Goal: Navigation & Orientation: Find specific page/section

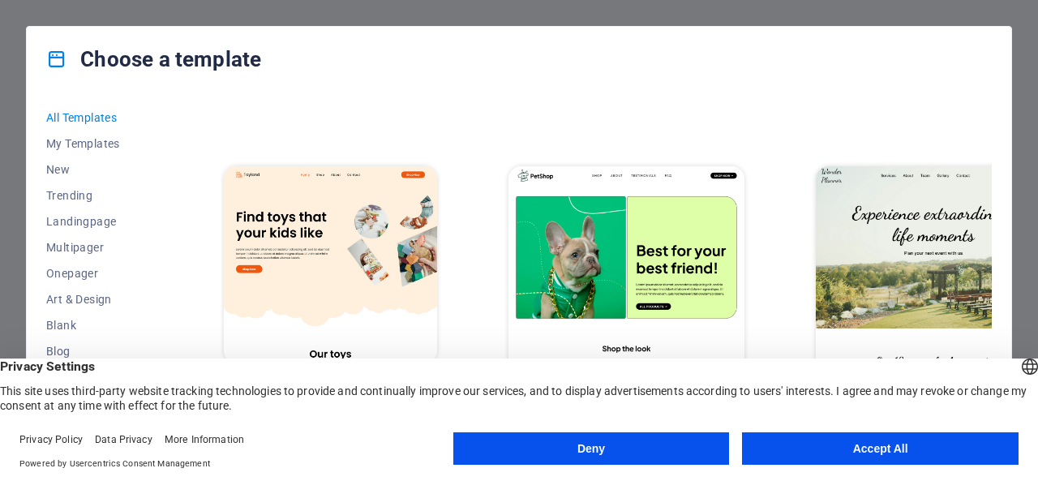
scroll to position [927, 0]
click at [819, 165] on img at bounding box center [933, 273] width 235 height 217
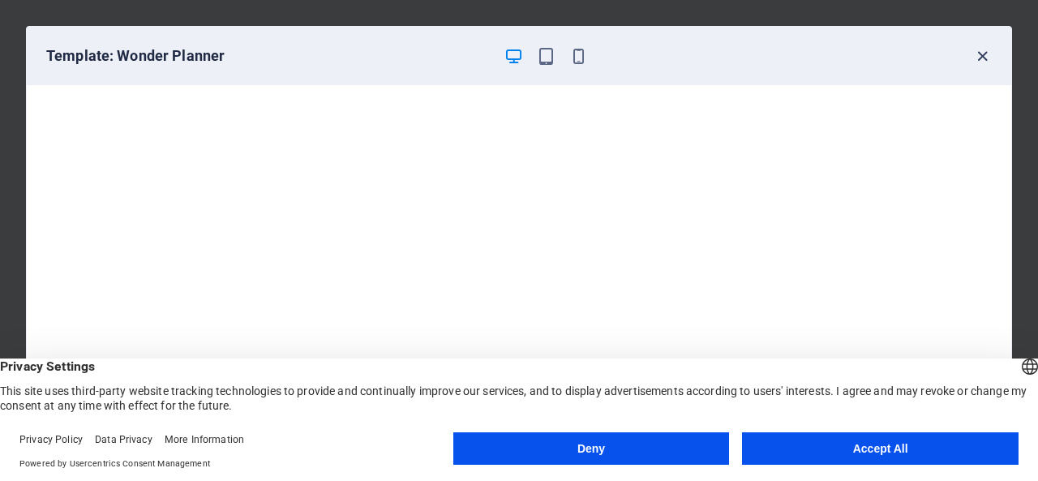
click at [991, 61] on icon "button" at bounding box center [982, 56] width 19 height 19
click at [981, 58] on icon "button" at bounding box center [982, 56] width 19 height 19
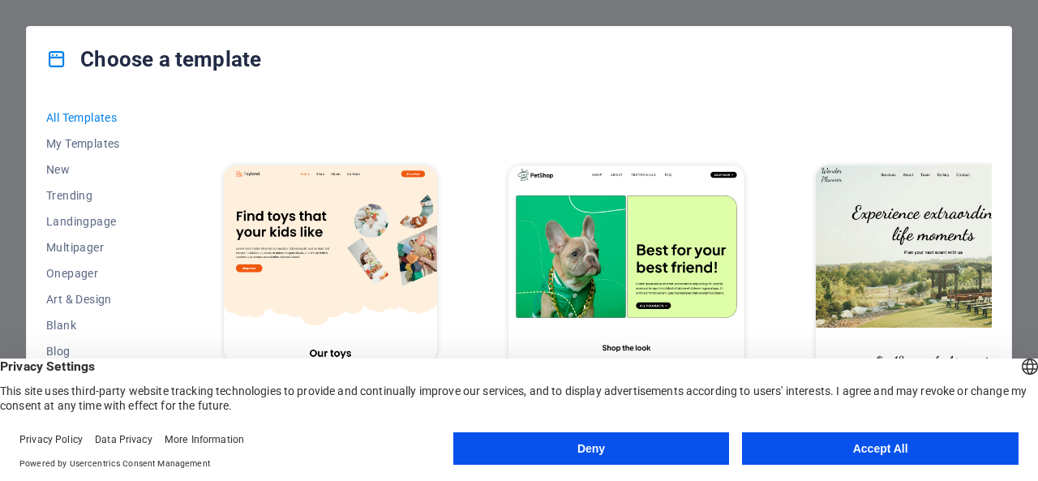
click at [579, 459] on button "Deny" at bounding box center [591, 448] width 276 height 32
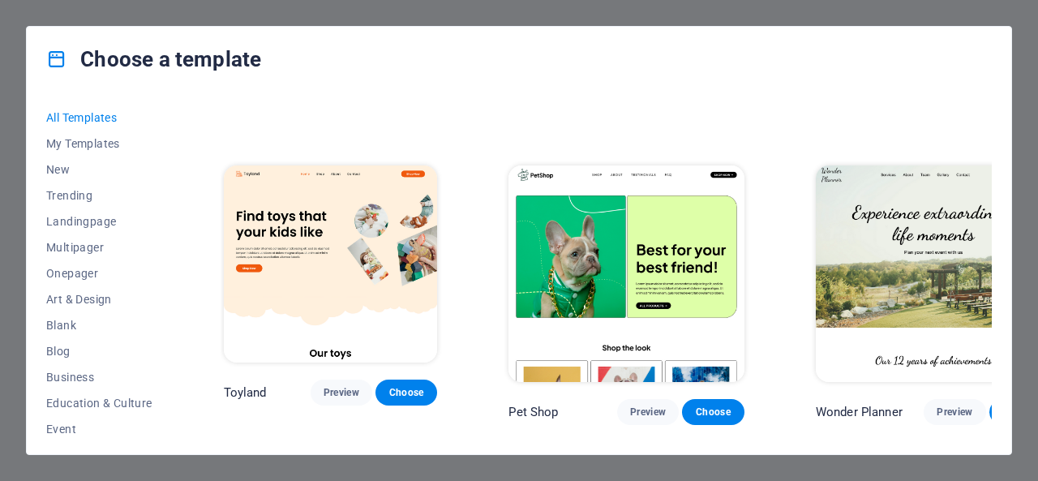
scroll to position [1278, 0]
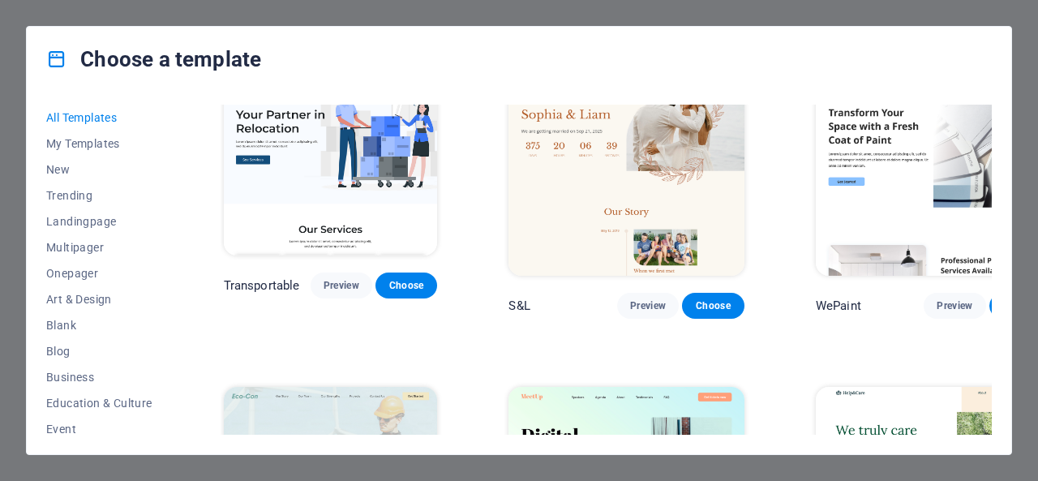
scroll to position [1458, 0]
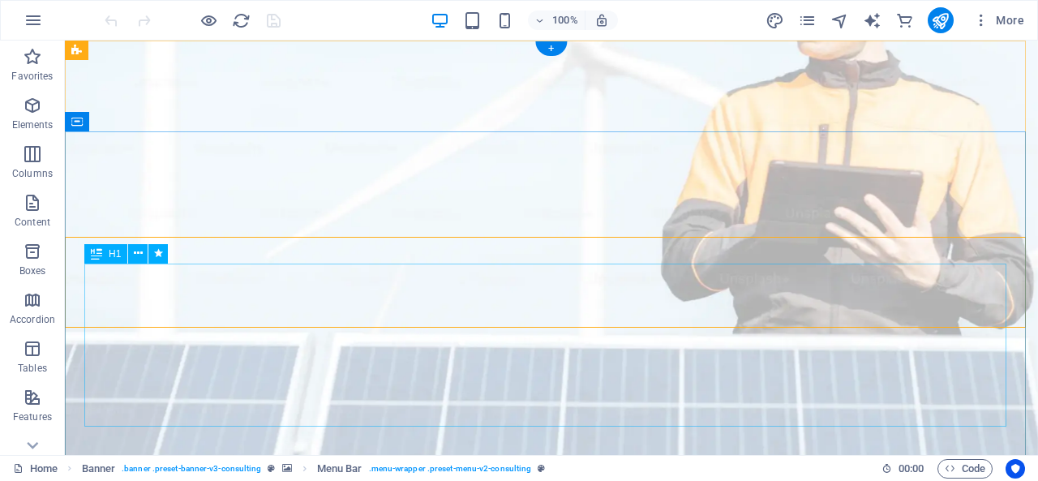
scroll to position [691, 0]
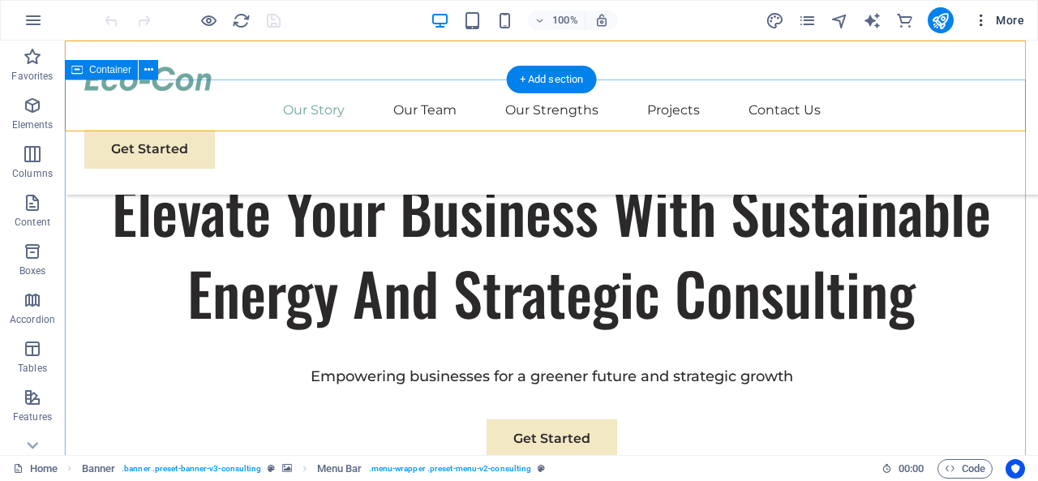
click at [981, 14] on icon "button" at bounding box center [981, 20] width 16 height 16
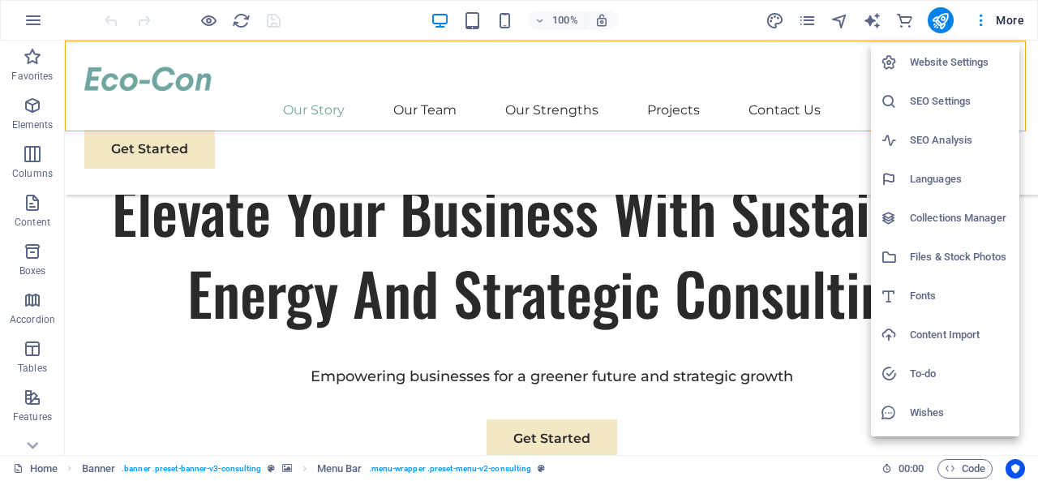
click at [272, 14] on div at bounding box center [519, 240] width 1038 height 481
click at [29, 19] on div "Website Settings SEO Settings SEO Analysis Languages Collections Manager Files …" at bounding box center [519, 245] width 1038 height 471
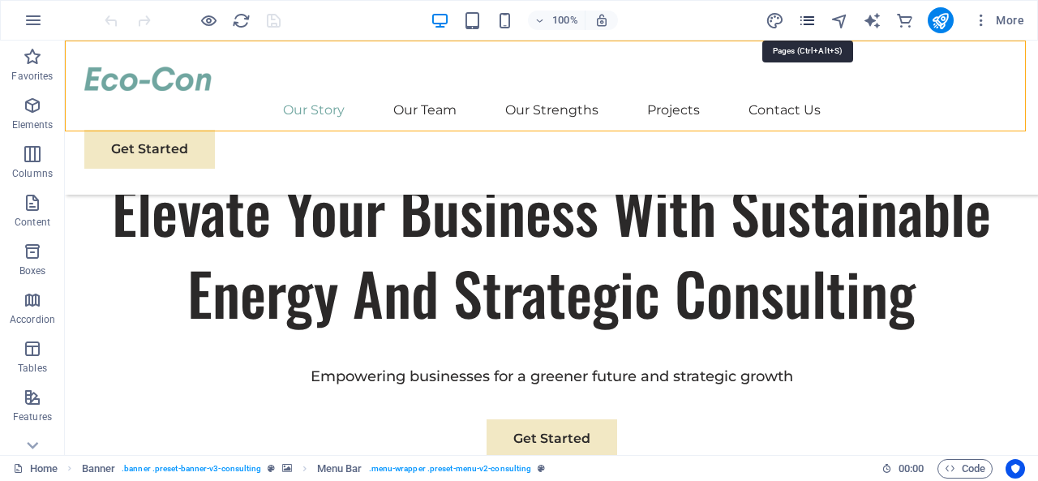
click at [801, 19] on icon "pages" at bounding box center [807, 20] width 19 height 19
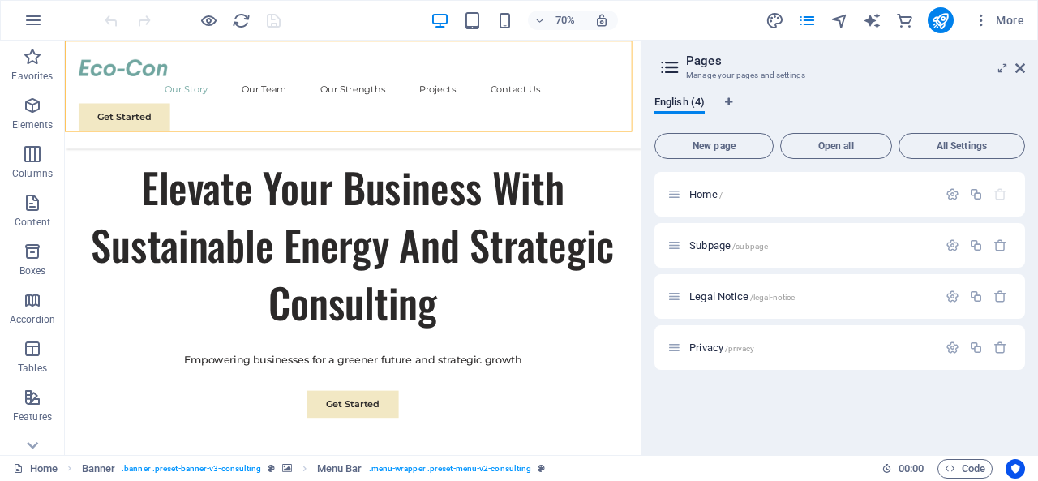
click at [268, 14] on div at bounding box center [192, 20] width 182 height 26
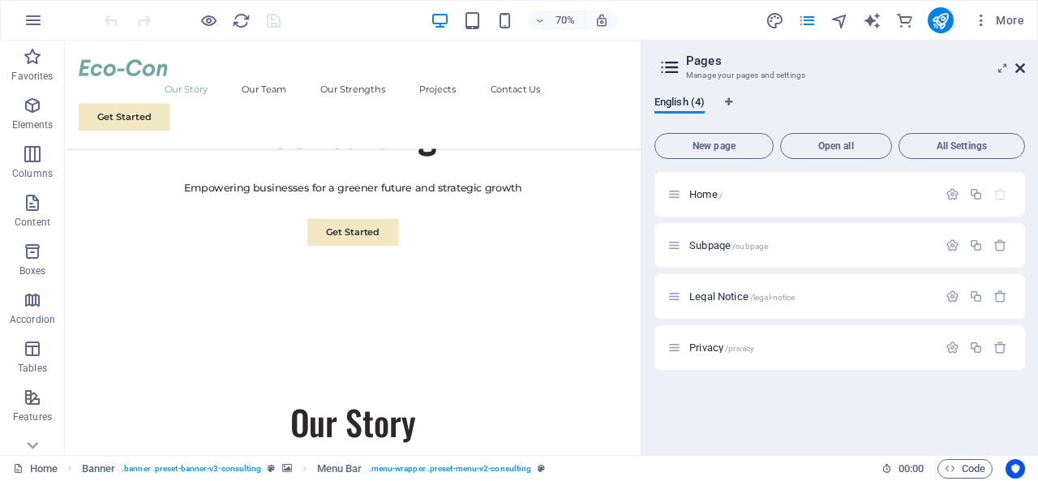
click at [1022, 63] on icon at bounding box center [1020, 68] width 10 height 13
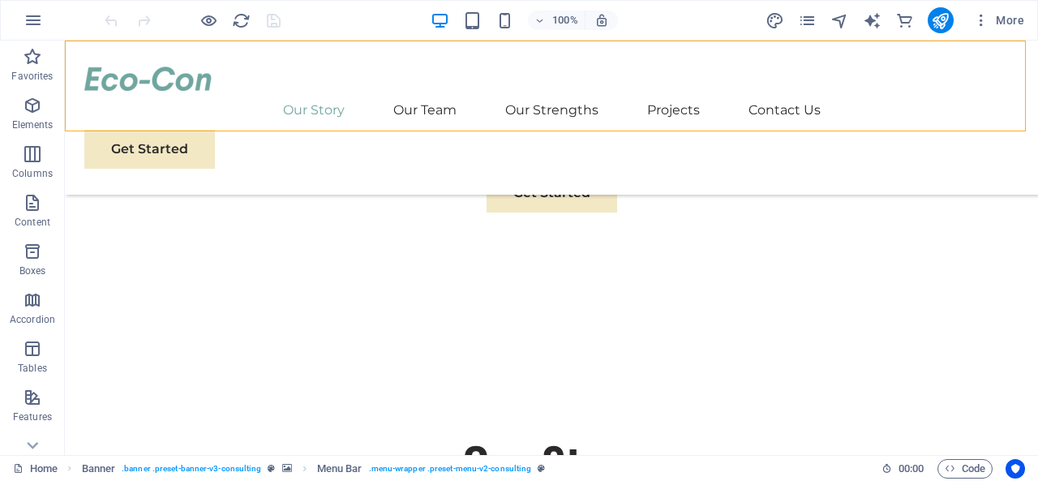
click at [812, 24] on icon "pages" at bounding box center [807, 20] width 19 height 19
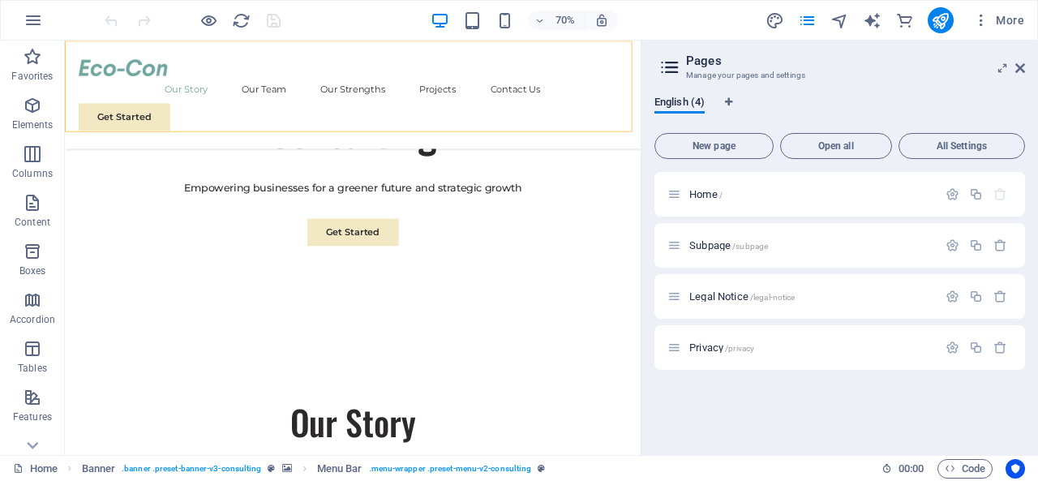
click at [1024, 70] on icon at bounding box center [1020, 68] width 10 height 13
